Goal: Information Seeking & Learning: Learn about a topic

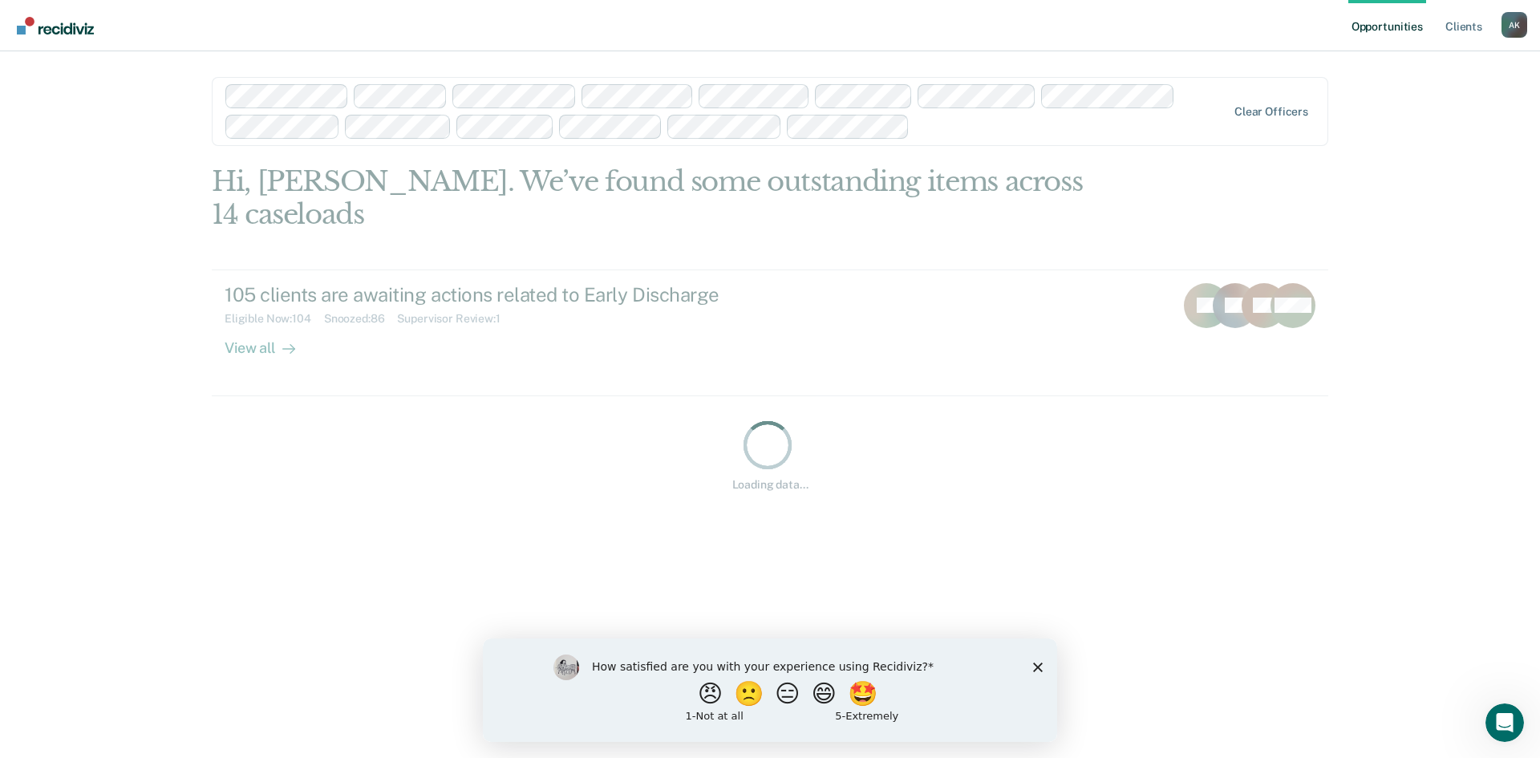
click at [1523, 18] on div "A K" at bounding box center [1515, 25] width 26 height 26
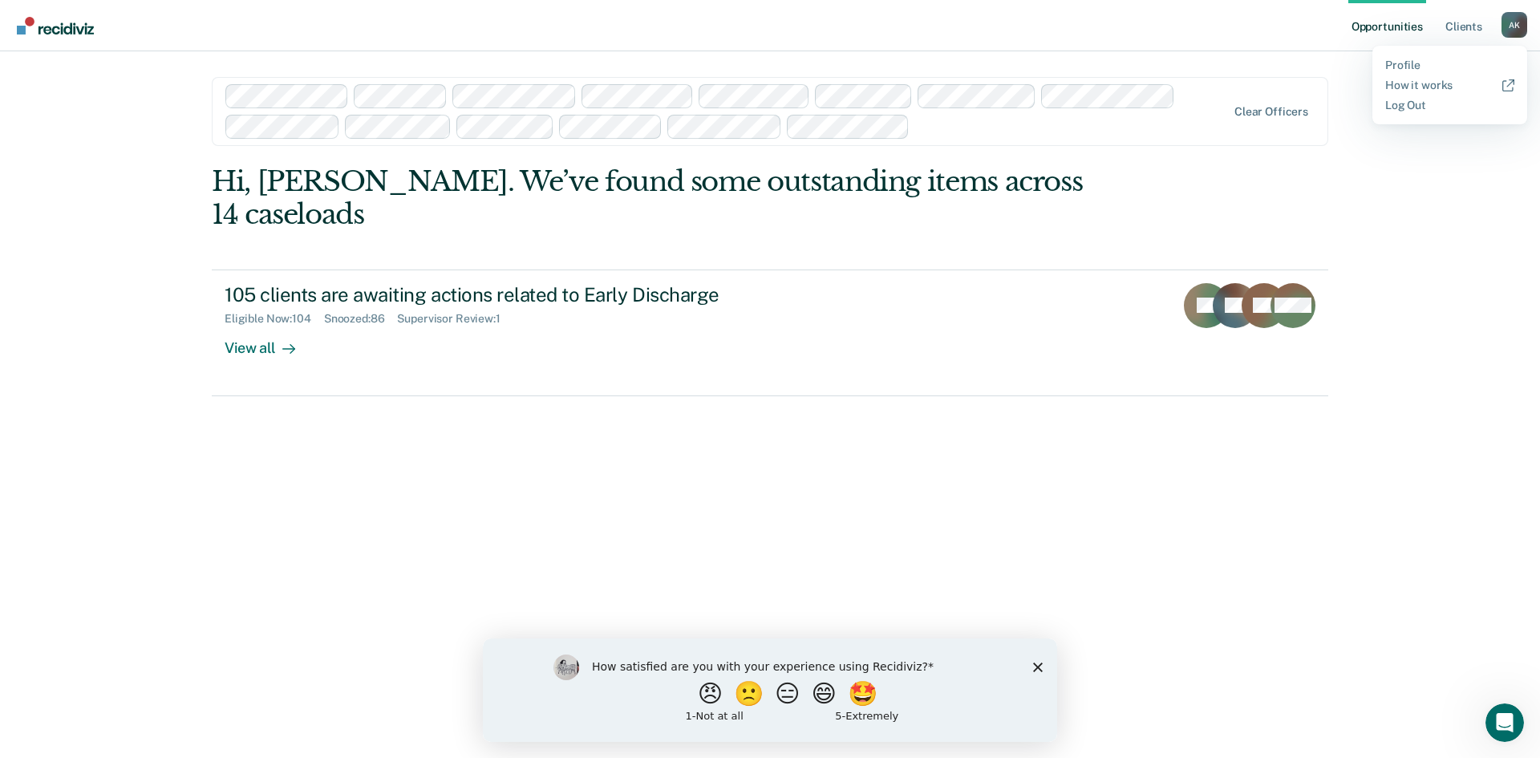
click at [302, 493] on div "Hi, [PERSON_NAME]. We’ve found some outstanding items across 14 caseloads 105 c…" at bounding box center [770, 454] width 1117 height 578
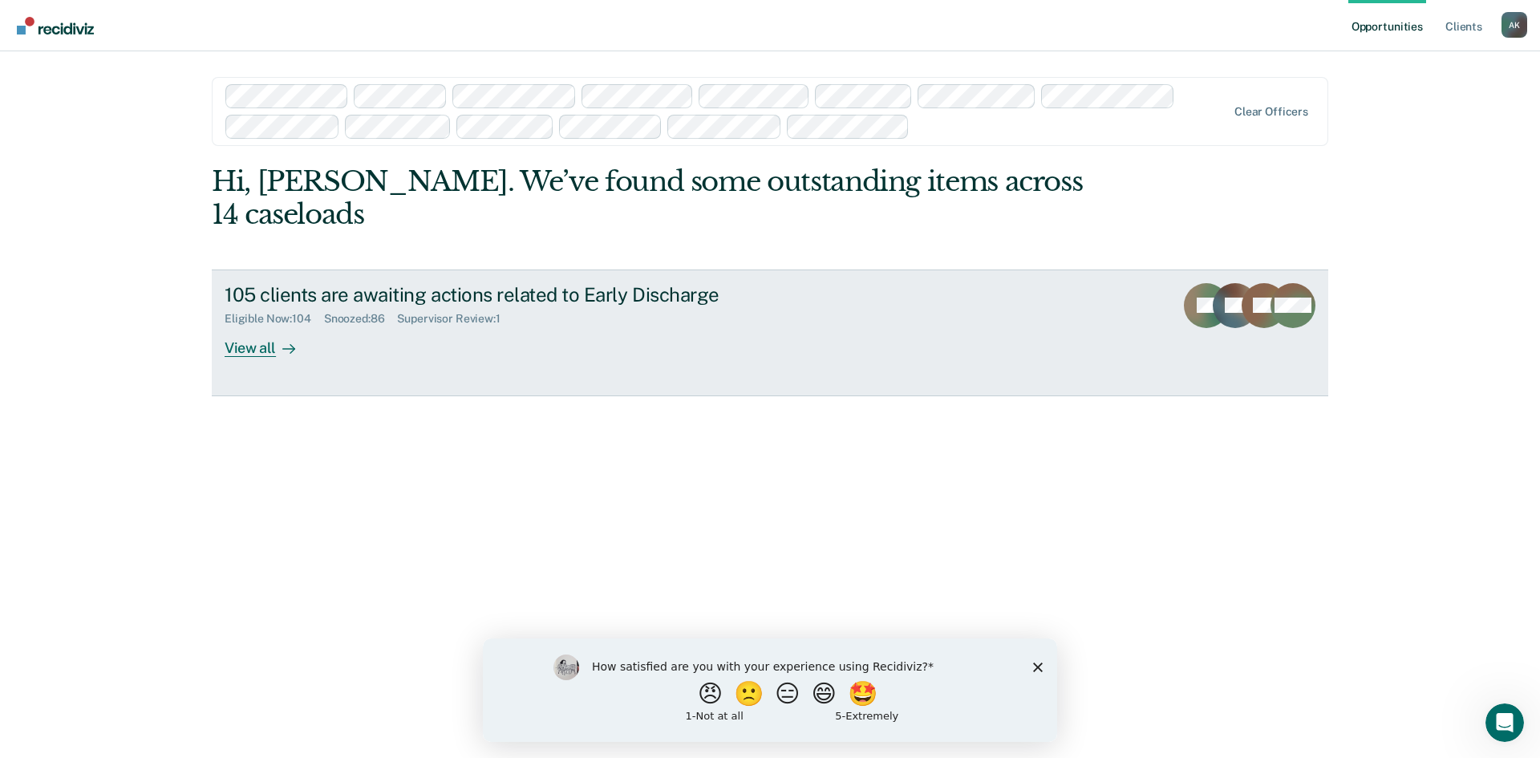
click at [249, 326] on div "View all" at bounding box center [270, 341] width 90 height 31
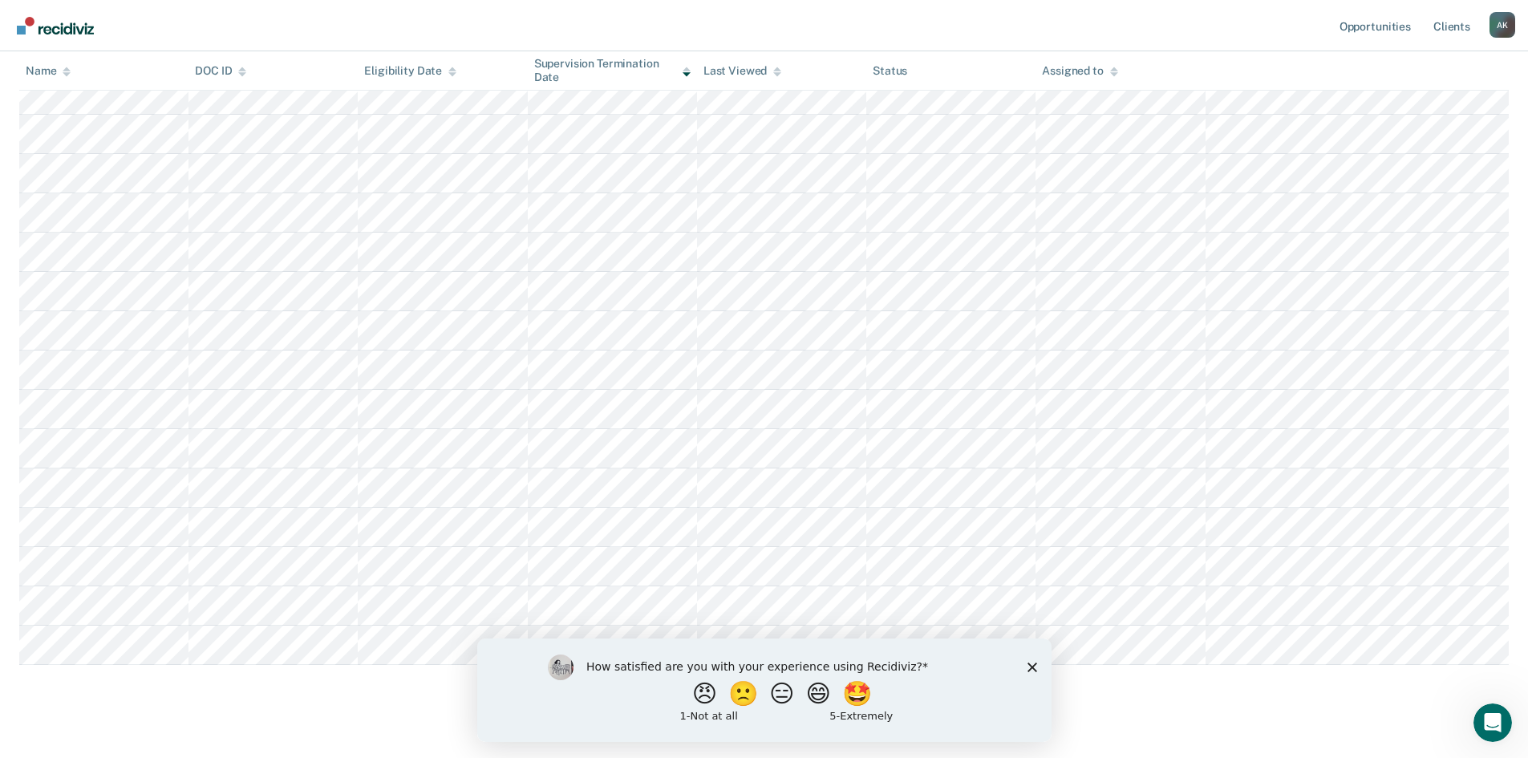
scroll to position [957, 0]
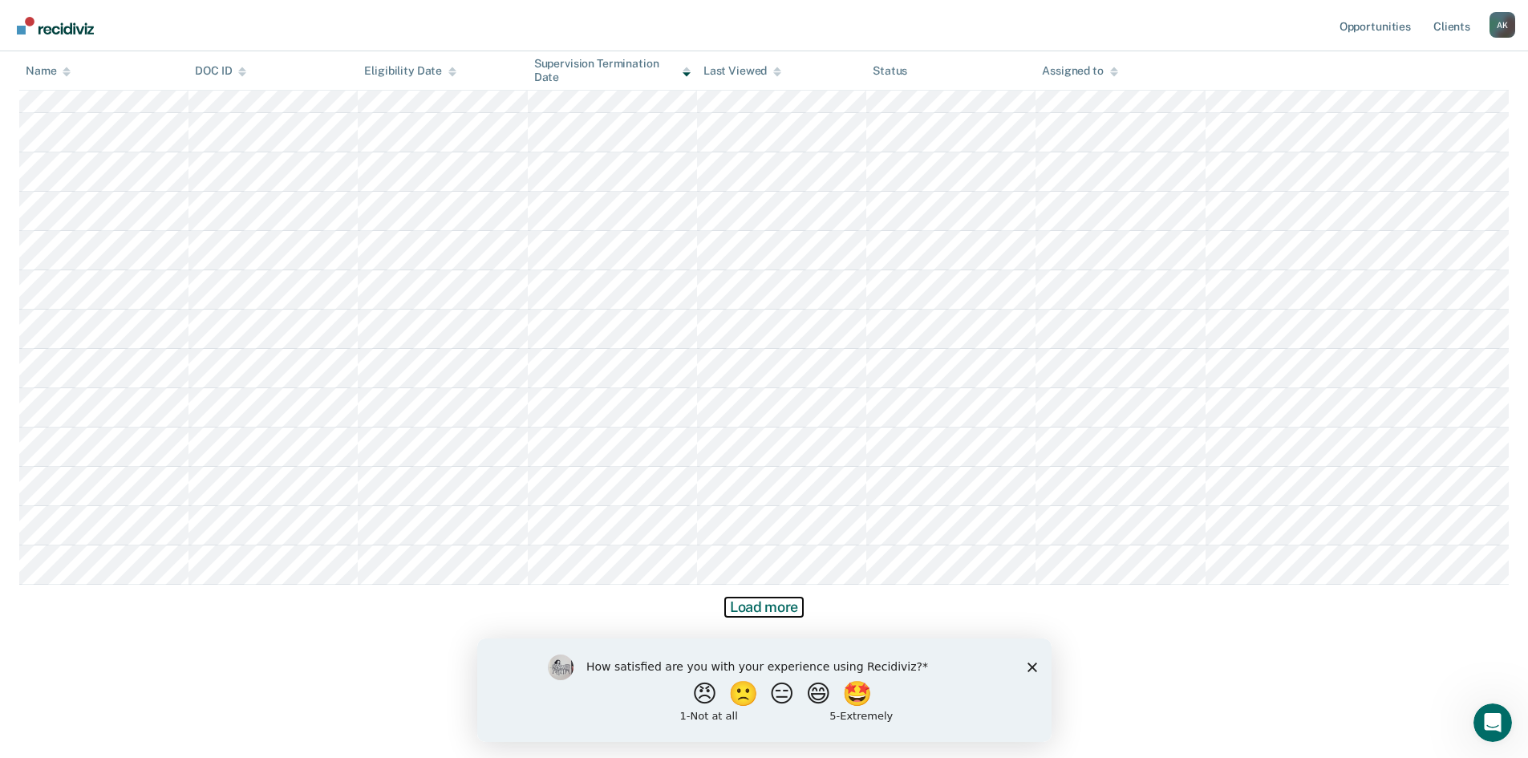
click at [764, 606] on button "Load more" at bounding box center [764, 607] width 78 height 19
click at [782, 607] on button "Load more" at bounding box center [764, 607] width 78 height 19
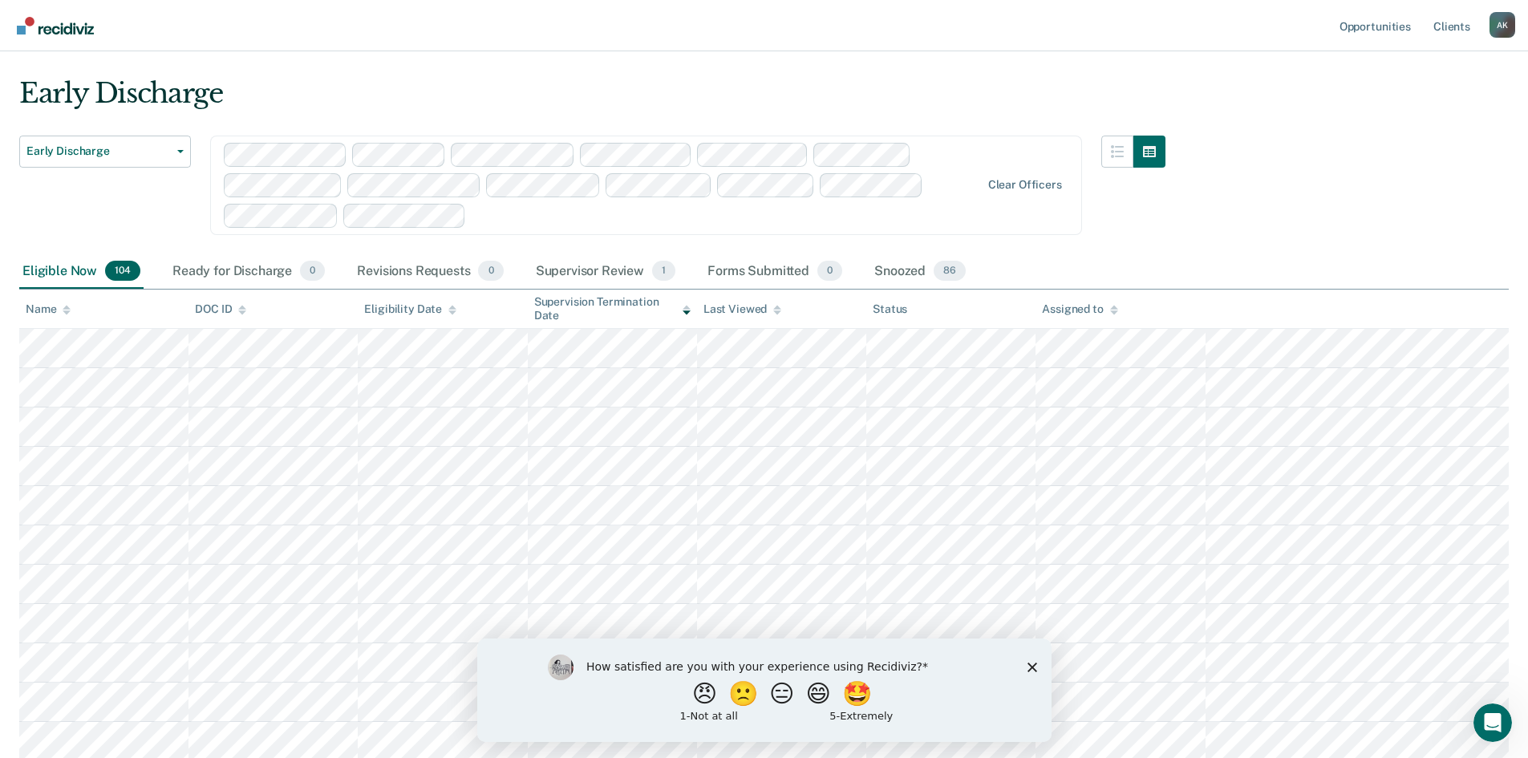
scroll to position [0, 0]
